Goal: Check status: Check status

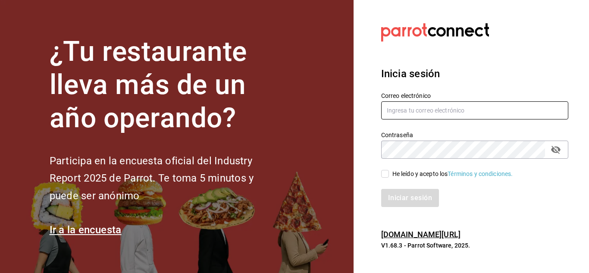
type input "mochomos.arcos@grupocosteno.com"
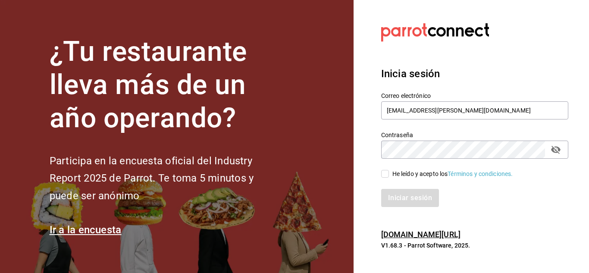
click at [385, 178] on input "He leído y acepto los Términos y condiciones." at bounding box center [385, 174] width 8 height 8
checkbox input "true"
click at [396, 197] on button "Iniciar sesión" at bounding box center [410, 198] width 59 height 18
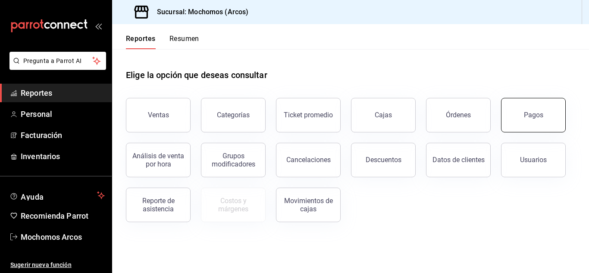
click at [522, 121] on button "Pagos" at bounding box center [533, 115] width 65 height 35
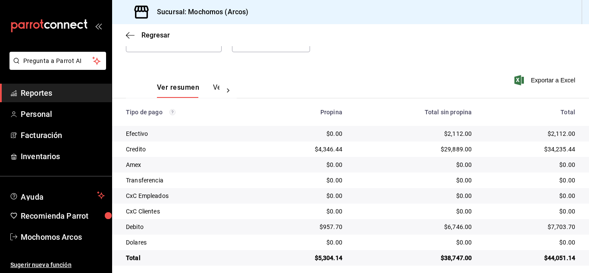
scroll to position [108, 0]
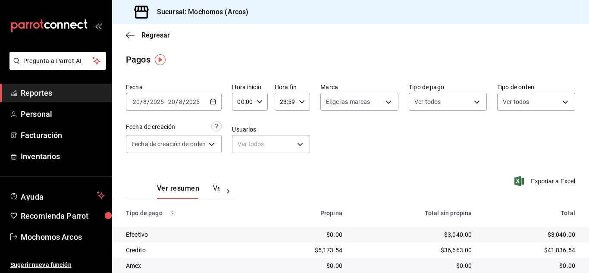
click at [260, 104] on icon "button" at bounding box center [260, 102] width 6 height 6
click at [243, 161] on span "10" at bounding box center [241, 158] width 3 height 7
type input "10:00"
click at [397, 136] on div at bounding box center [294, 136] width 589 height 273
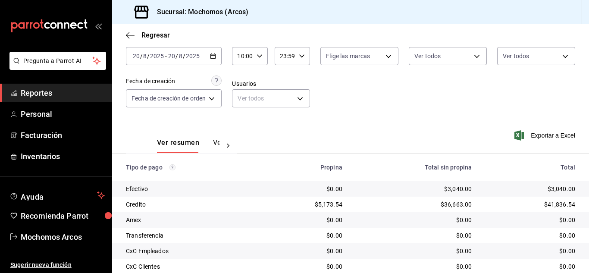
scroll to position [108, 0]
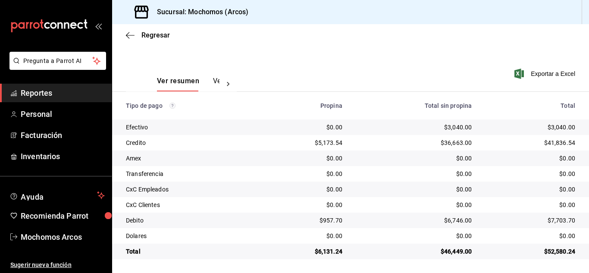
click at [336, 33] on div "Regresar" at bounding box center [350, 35] width 477 height 22
